Goal: Communication & Community: Participate in discussion

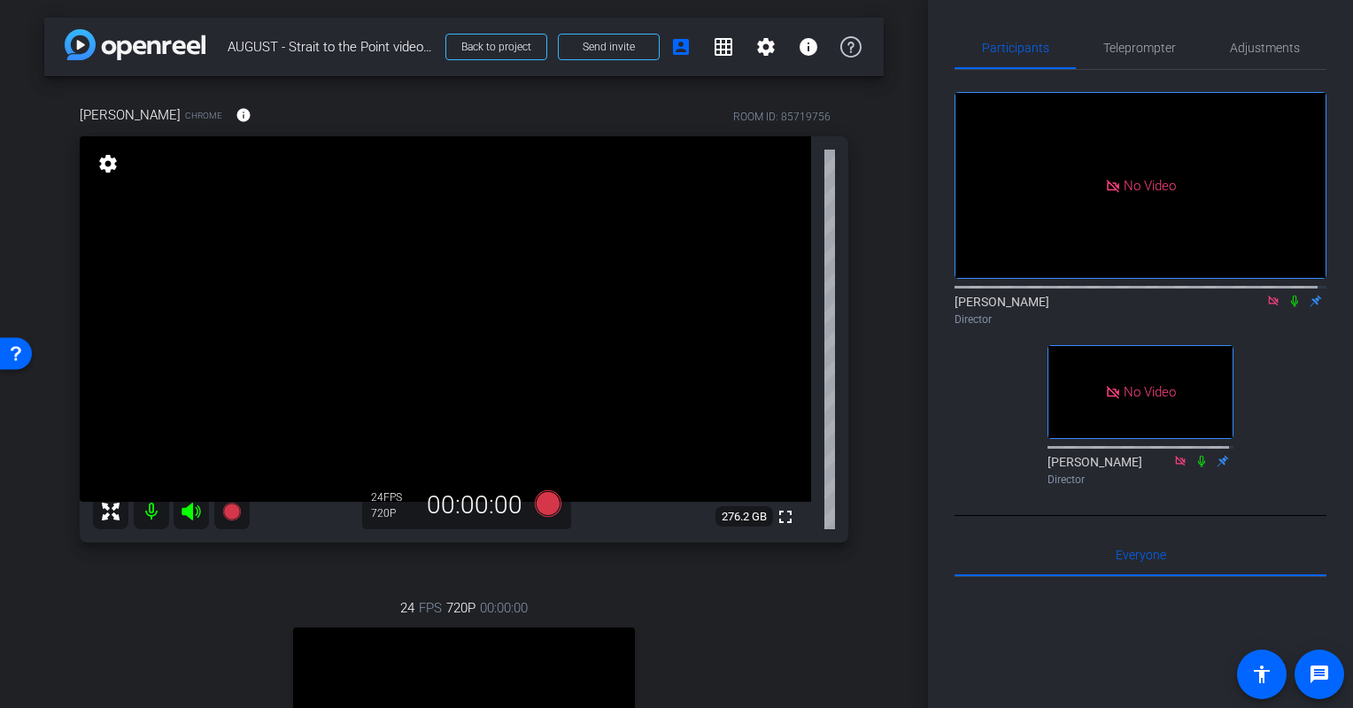
click at [1291, 297] on icon at bounding box center [1294, 302] width 7 height 12
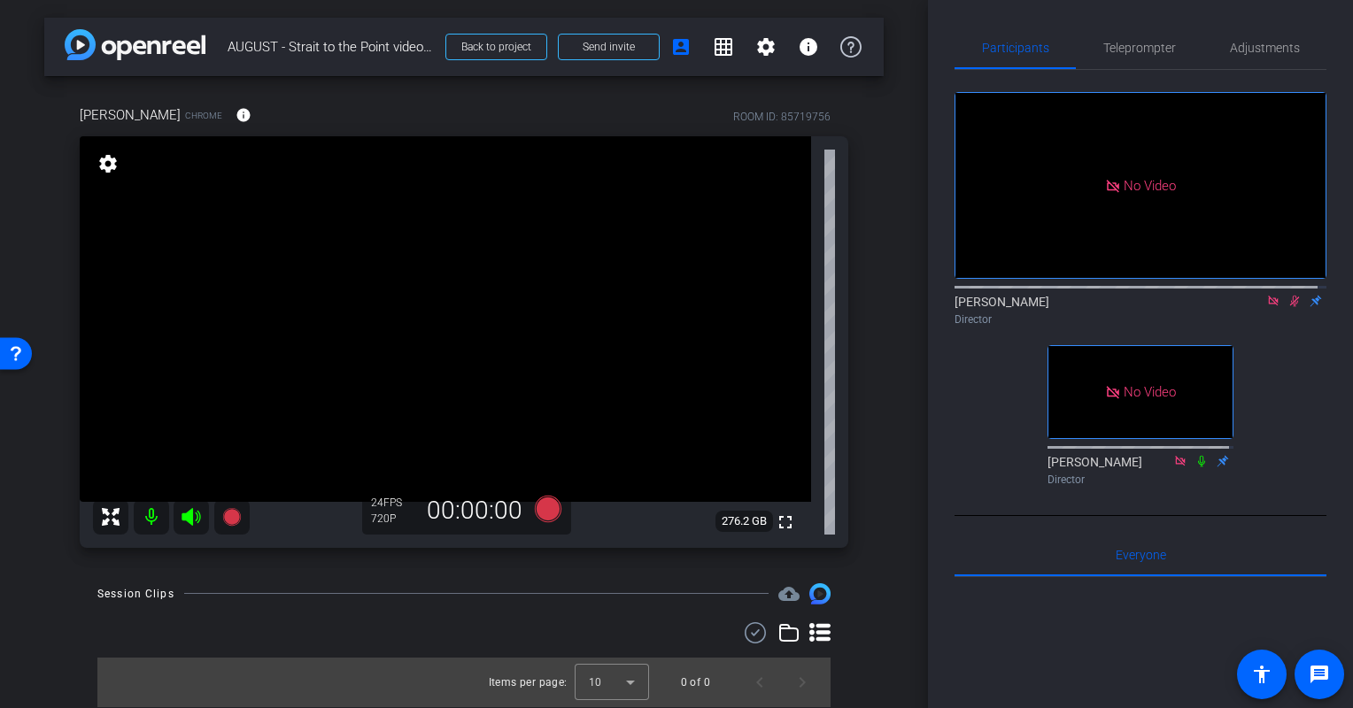
click at [1287, 296] on icon at bounding box center [1294, 301] width 14 height 12
